Goal: Communication & Community: Answer question/provide support

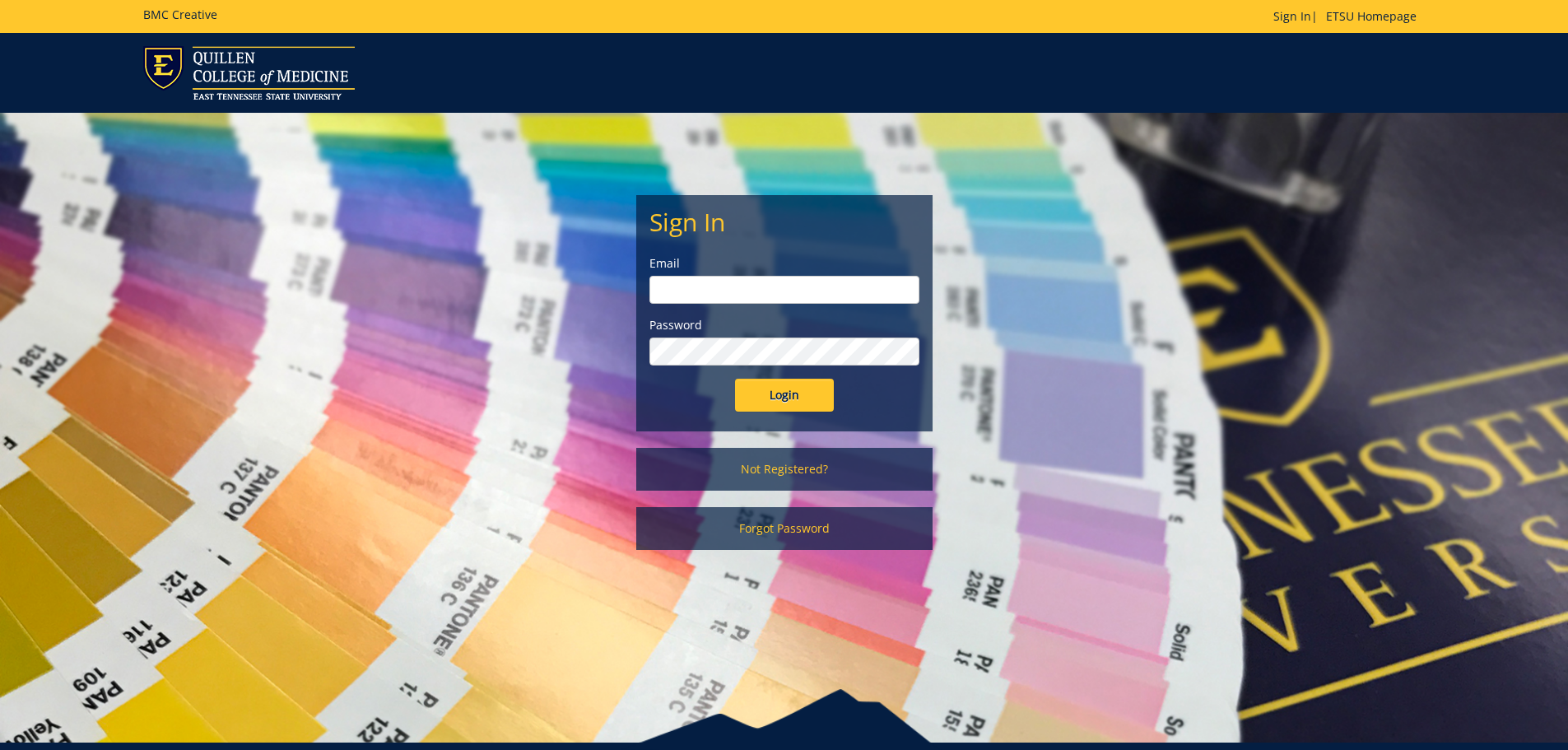
type input "[EMAIL_ADDRESS][DOMAIN_NAME]"
click at [791, 396] on input "Login" at bounding box center [785, 395] width 99 height 33
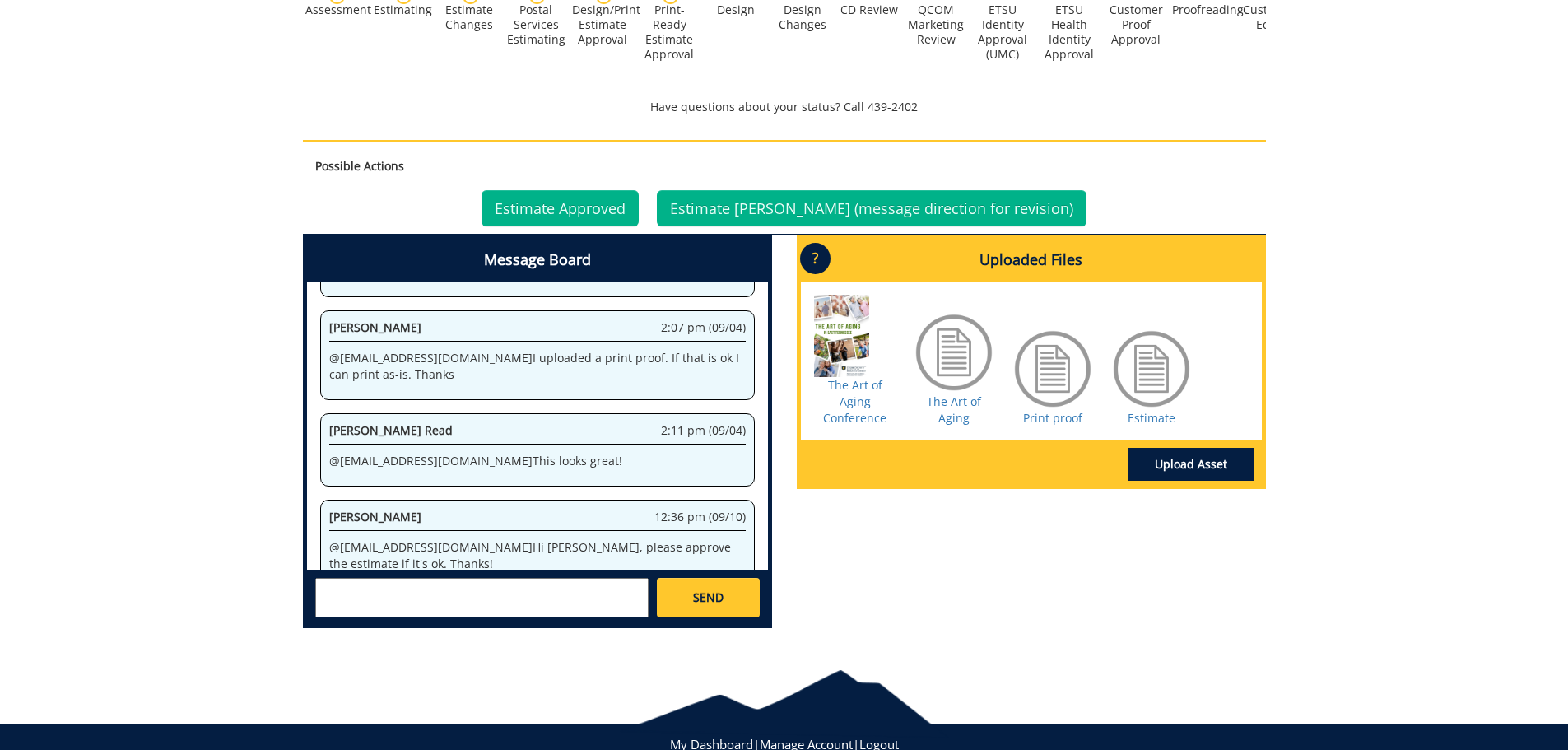
scroll to position [655, 0]
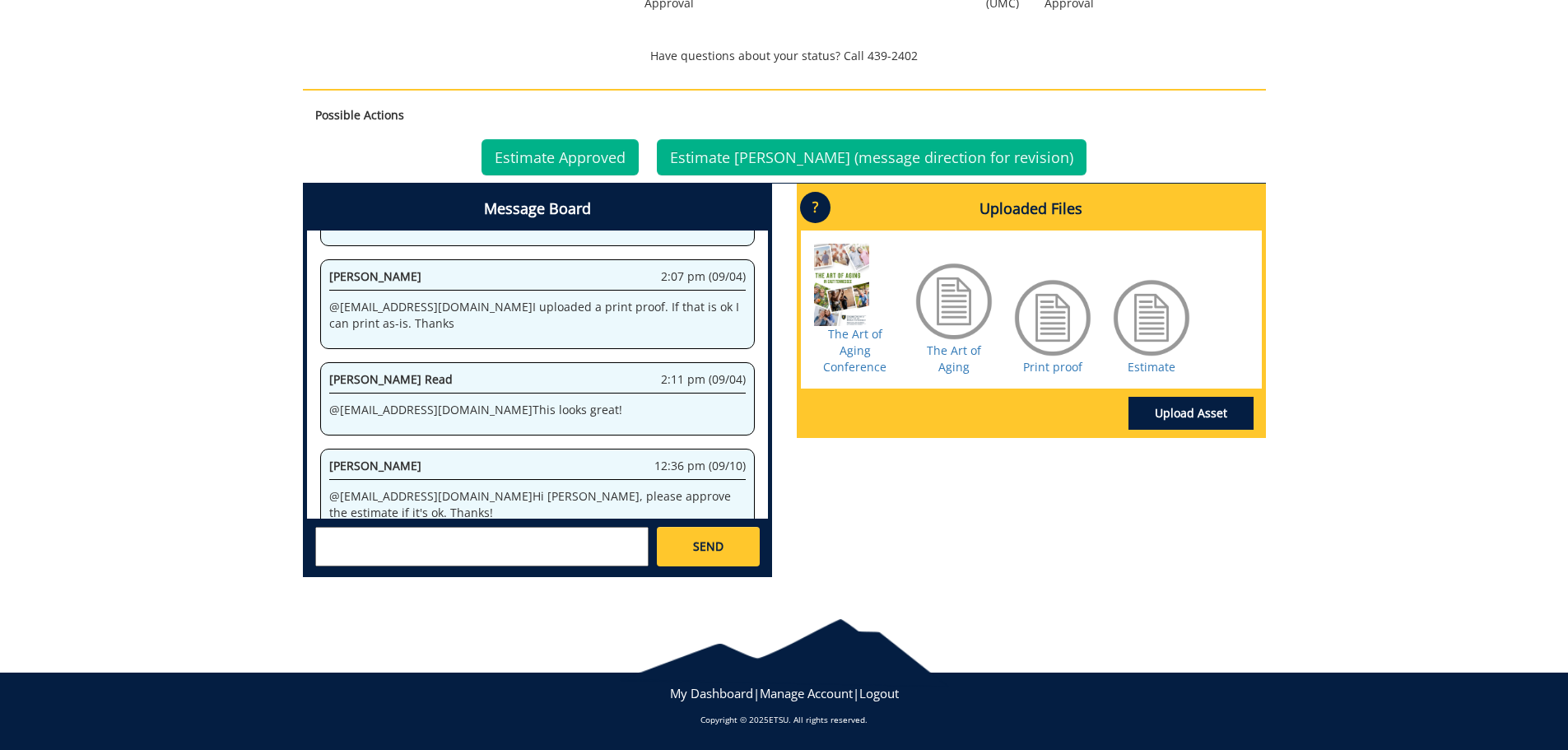
click at [1167, 327] on div at bounding box center [1151, 318] width 83 height 83
click at [1143, 317] on div at bounding box center [1151, 318] width 83 height 83
click at [1157, 367] on link "Estimate" at bounding box center [1151, 366] width 48 height 16
drag, startPoint x: 445, startPoint y: 380, endPoint x: 331, endPoint y: 392, distance: 114.6
click at [331, 392] on div "Ruth Taylor Read 2:11 pm (09/04) @ conleyga@etsu.edu This looks great!" at bounding box center [537, 398] width 434 height 73
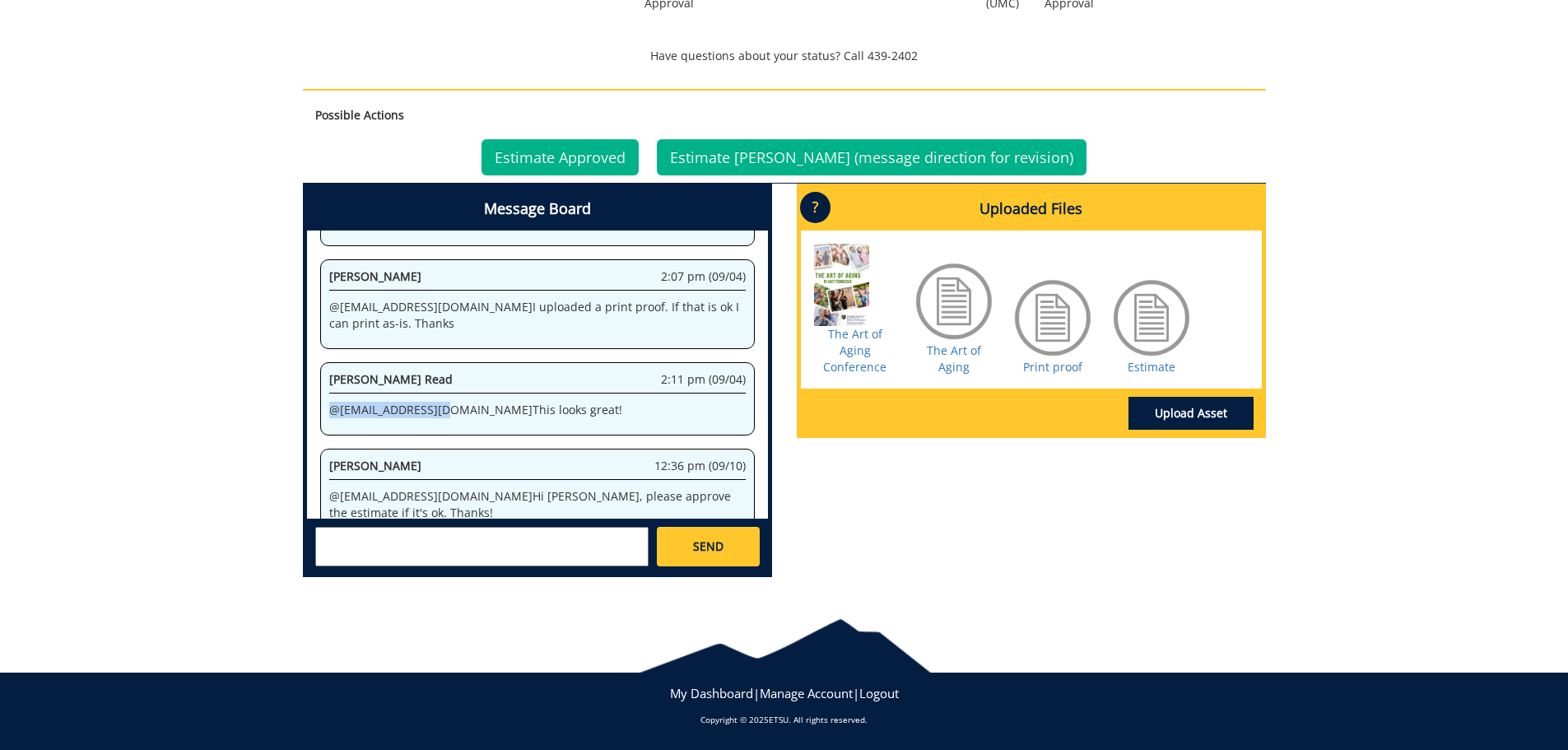
copy p "@ conleyga@etsu.edu"
click at [426, 561] on textarea at bounding box center [482, 546] width 333 height 40
paste textarea "@conleyga@etsu.edu"
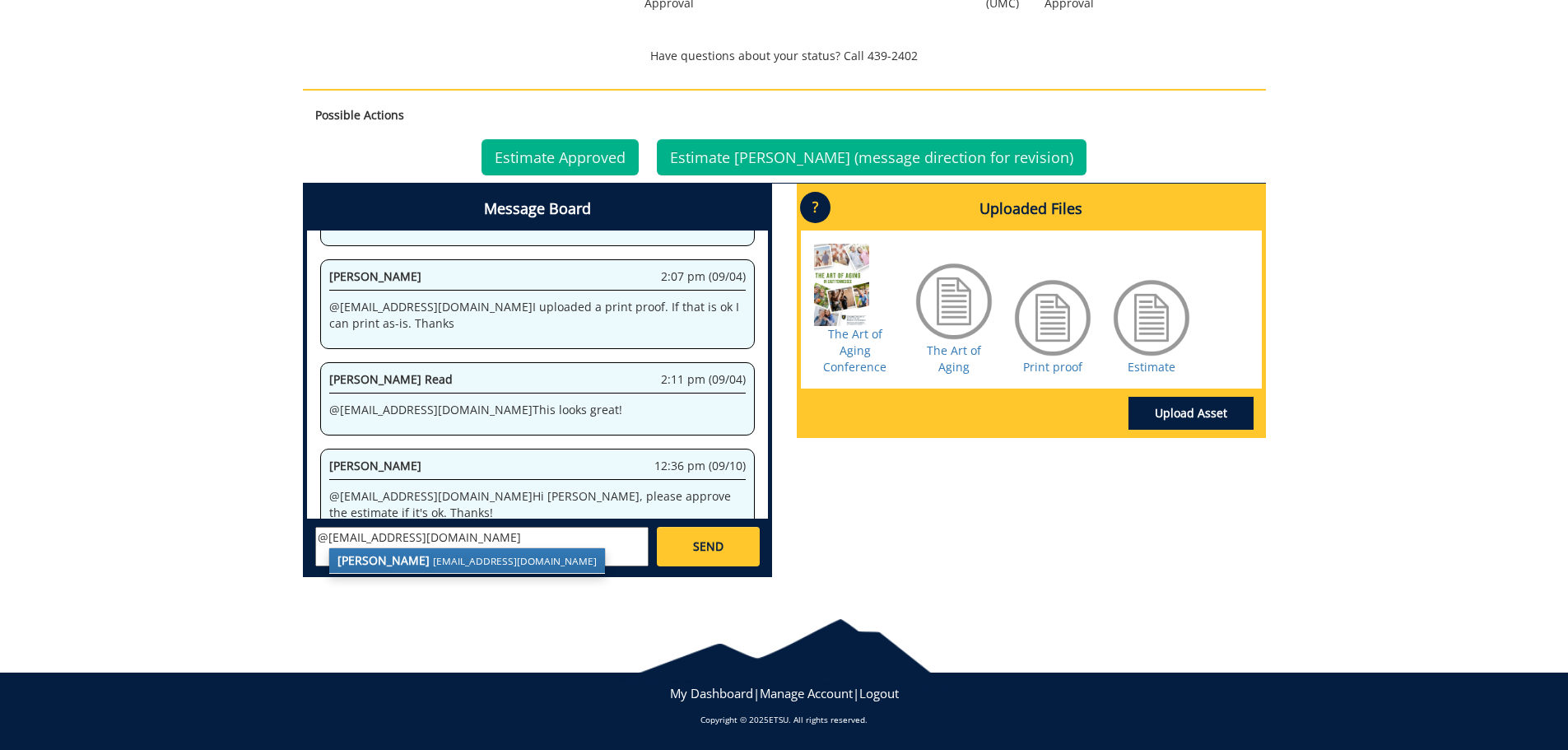
click at [550, 529] on textarea "@conleyga@etsu.edu" at bounding box center [482, 546] width 333 height 40
type textarea "@conleyga@etsu.edu thank you!"
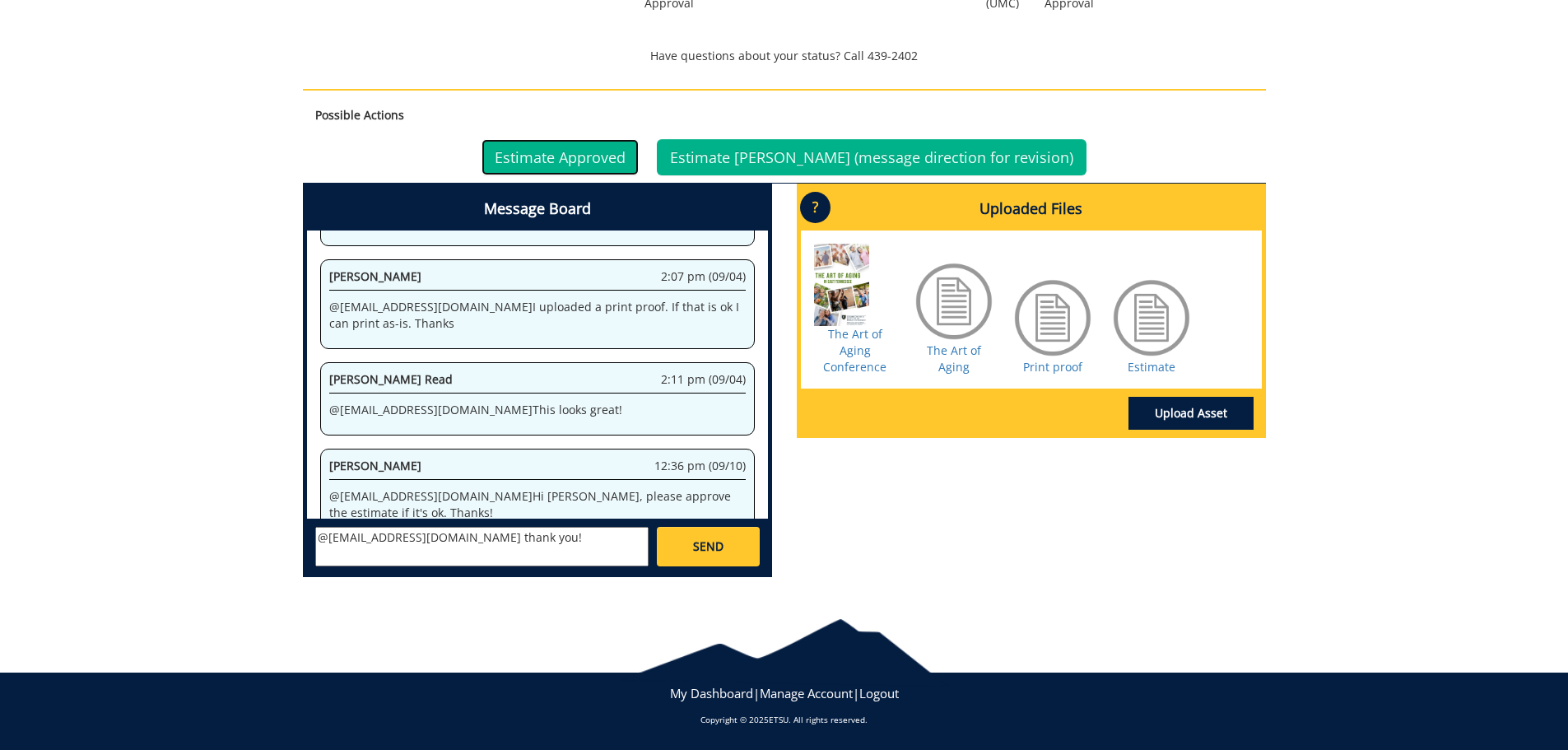
click at [605, 161] on link "Estimate Approved" at bounding box center [561, 156] width 157 height 36
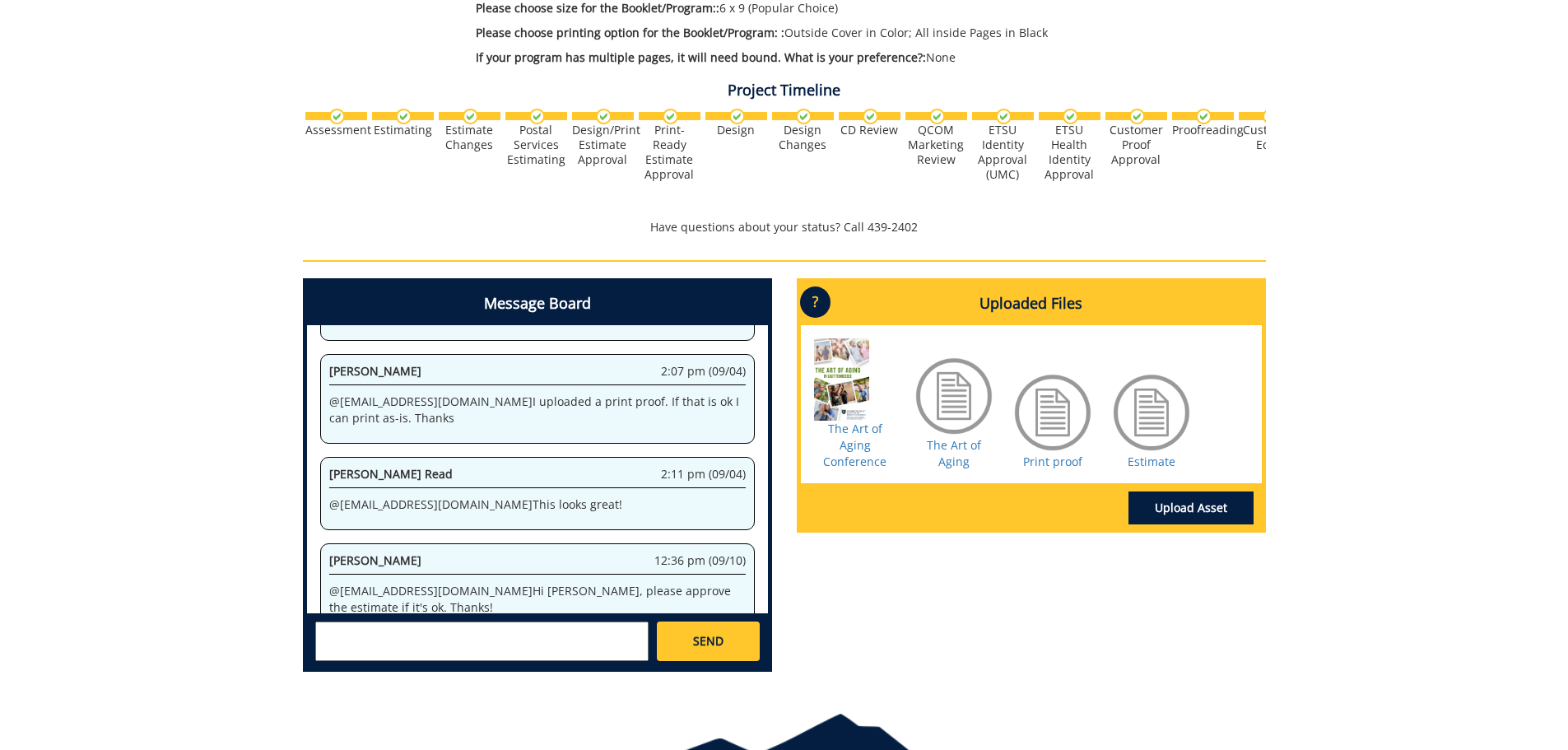
scroll to position [578, 0]
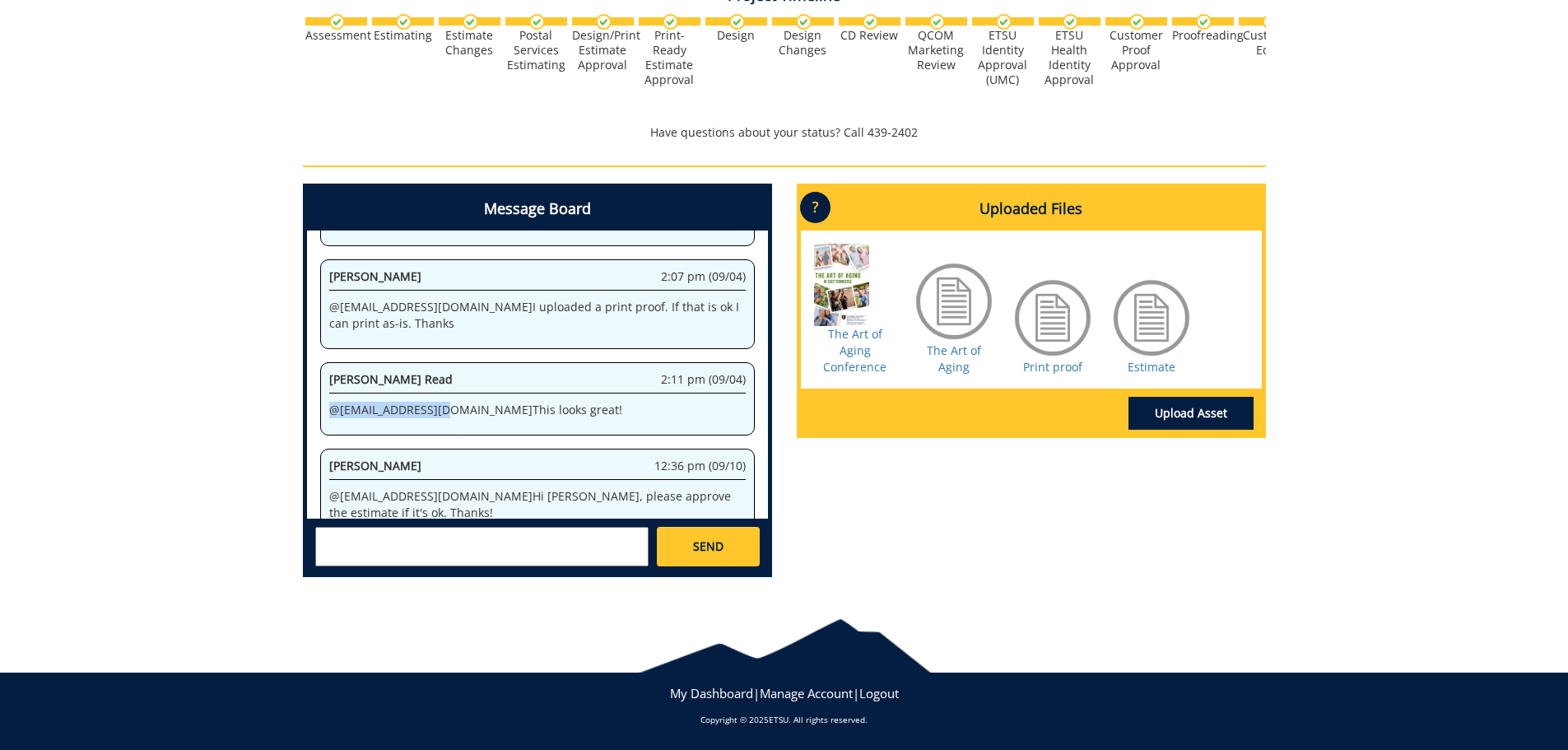
drag, startPoint x: 444, startPoint y: 381, endPoint x: 332, endPoint y: 378, distance: 112.0
click at [332, 402] on p "@ [EMAIL_ADDRESS][DOMAIN_NAME] This looks great!" at bounding box center [537, 410] width 417 height 17
copy p "@ [EMAIL_ADDRESS][DOMAIN_NAME]"
click at [354, 542] on textarea at bounding box center [482, 546] width 333 height 40
paste textarea "@[EMAIL_ADDRESS][DOMAIN_NAME]"
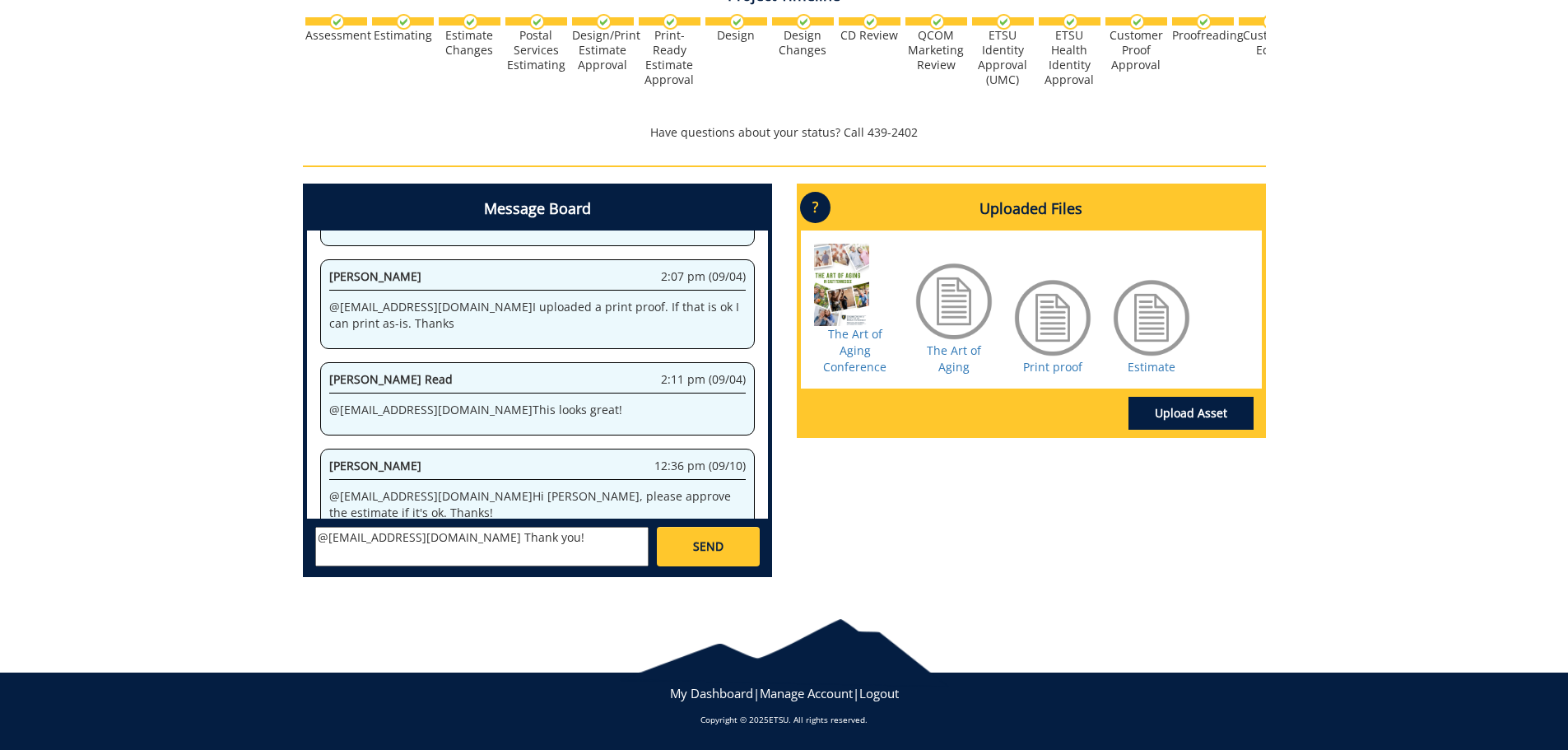
type textarea "@[EMAIL_ADDRESS][DOMAIN_NAME] Thank you!"
click at [695, 559] on link "SEND" at bounding box center [707, 546] width 102 height 40
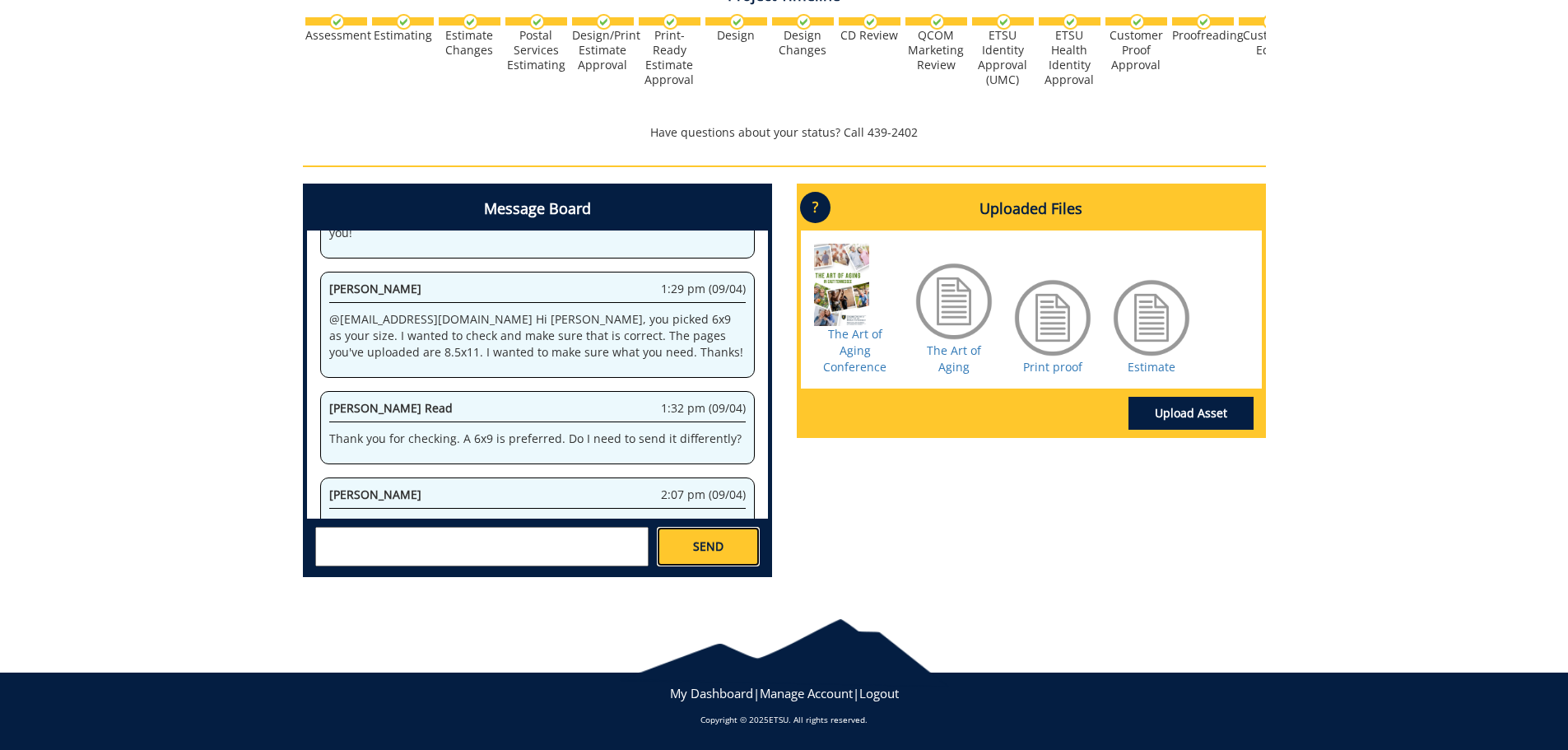
scroll to position [840008, 0]
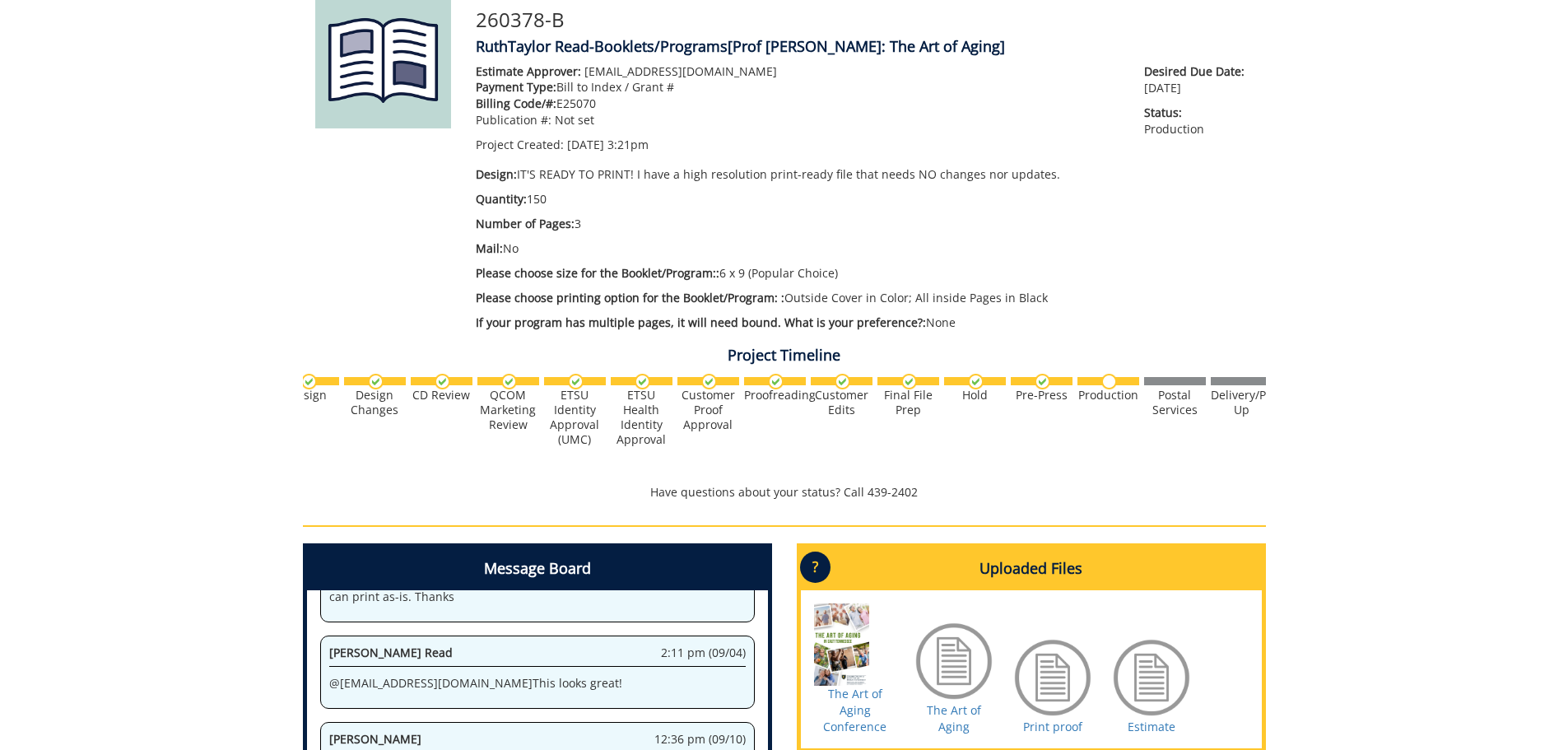
scroll to position [0, 461]
